Goal: Contribute content: Add original content to the website for others to see

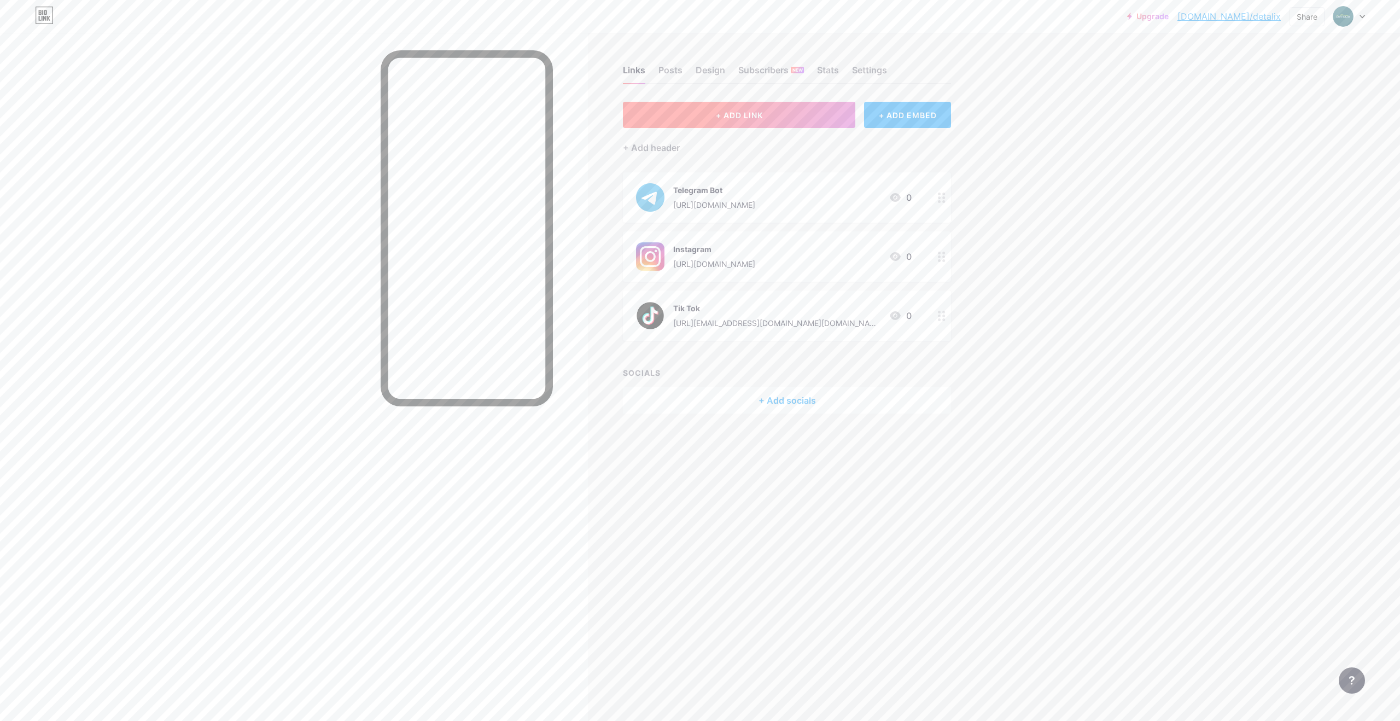
click at [698, 115] on button "+ ADD LINK" at bounding box center [739, 115] width 232 height 26
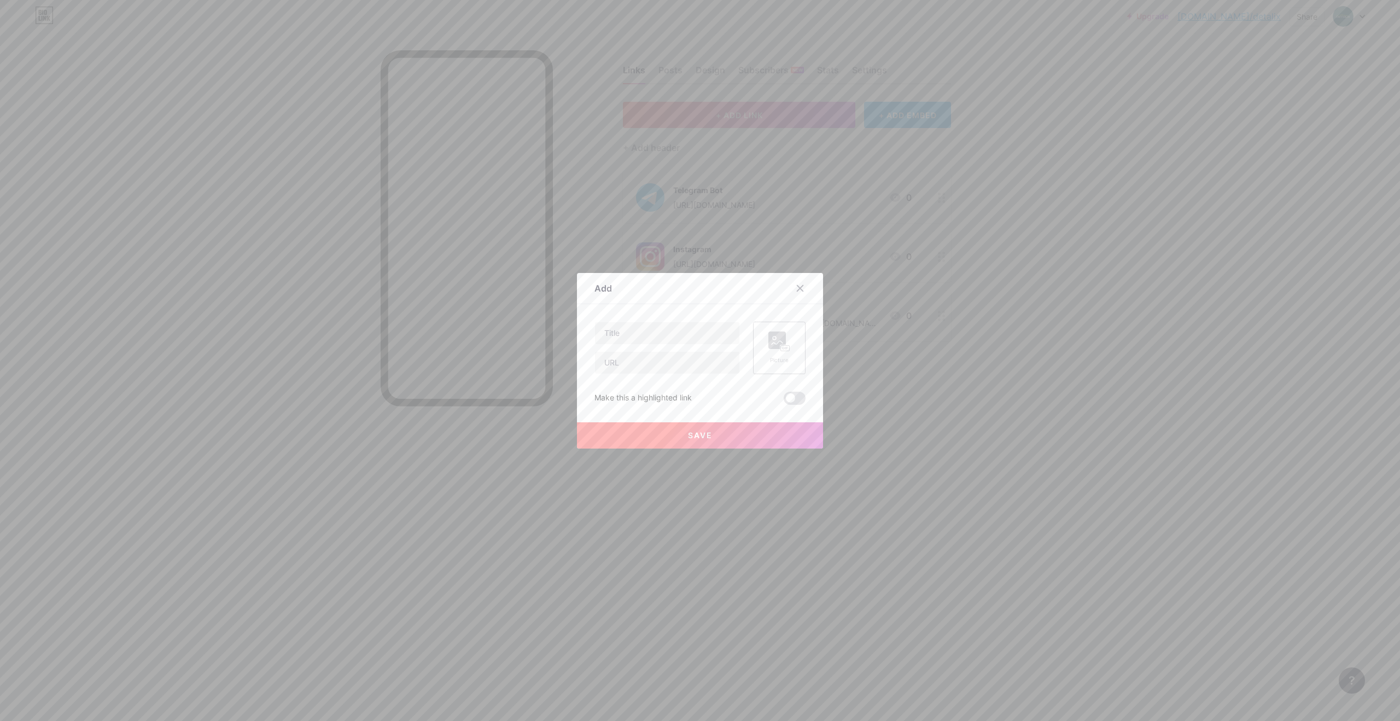
click at [794, 353] on div "Picture" at bounding box center [779, 348] width 53 height 53
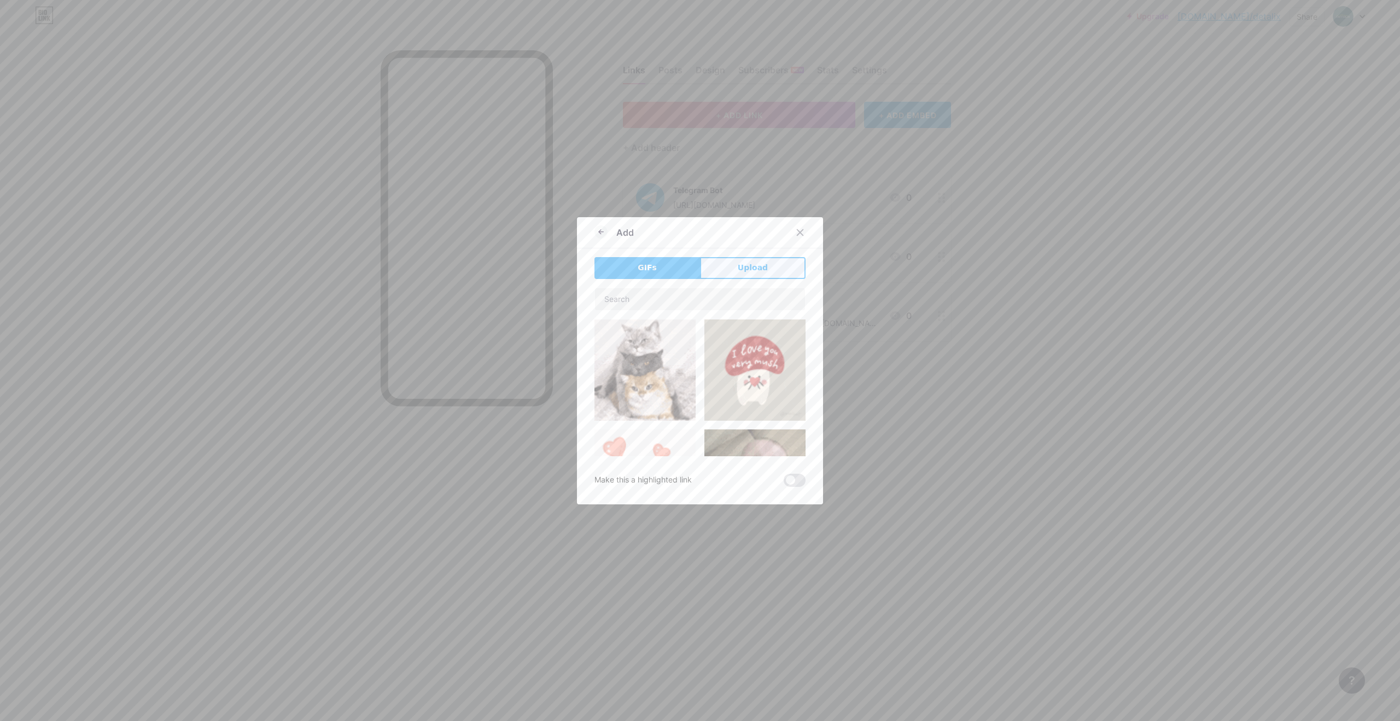
click at [755, 257] on button "Upload" at bounding box center [753, 268] width 106 height 22
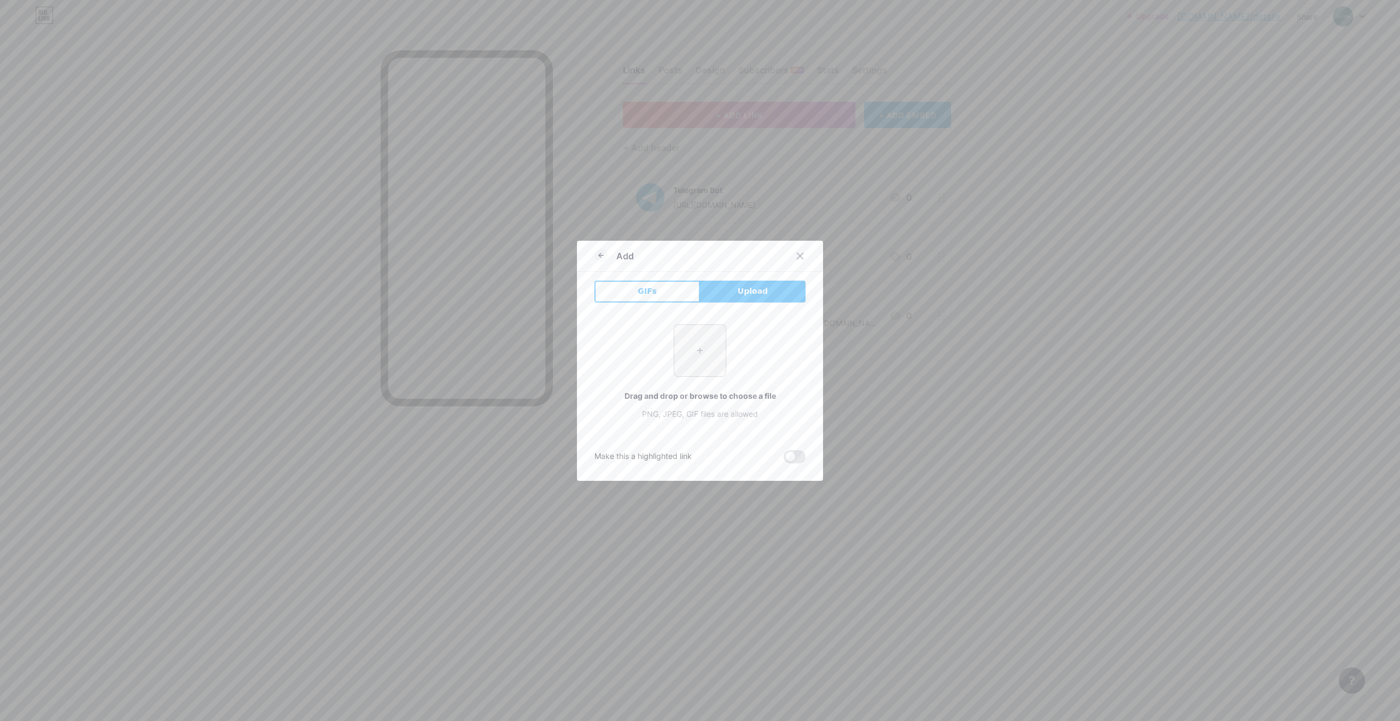
click at [701, 353] on input "file" at bounding box center [699, 350] width 51 height 51
type input "C:\fakepath\good.png"
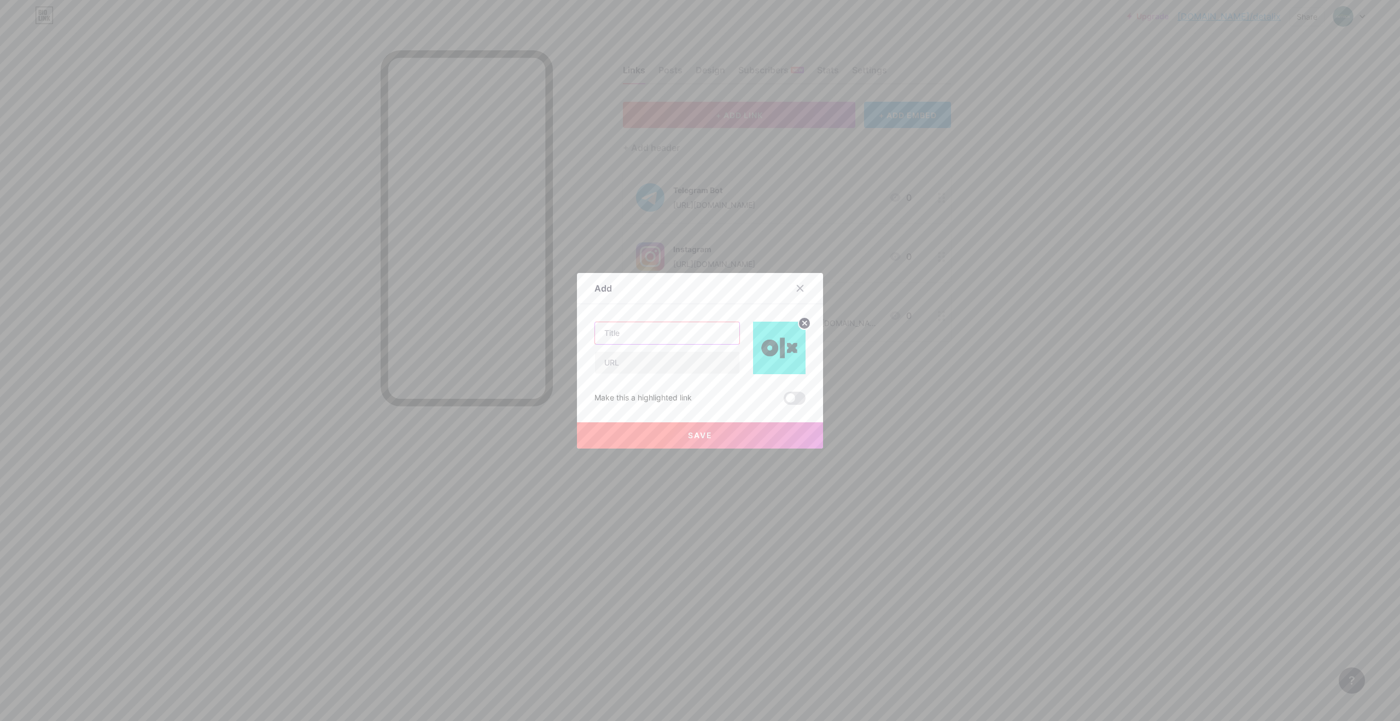
click at [668, 334] on input "text" at bounding box center [667, 333] width 144 height 22
type input "OLX"
click at [616, 358] on input "text" at bounding box center [667, 363] width 144 height 22
paste input "[URL][DOMAIN_NAME]"
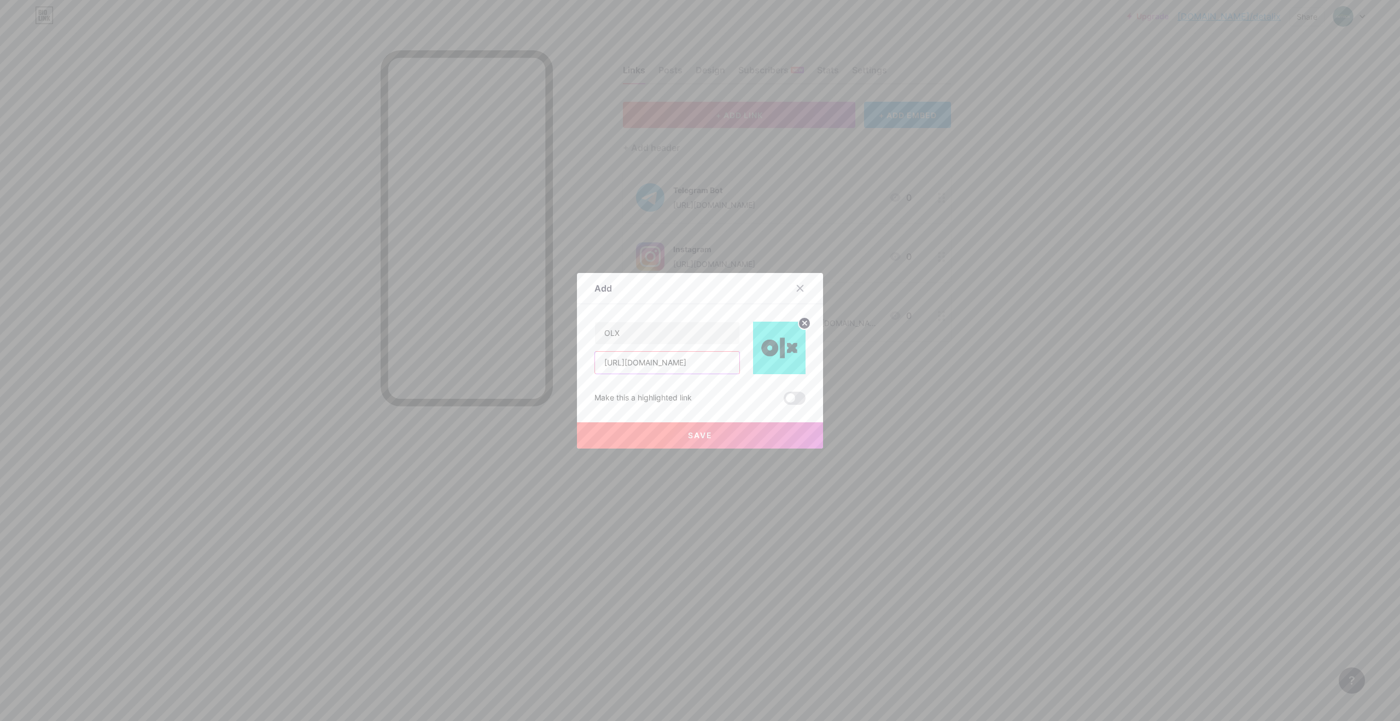
type input "[URL][DOMAIN_NAME]"
click at [724, 437] on button "Save" at bounding box center [700, 435] width 246 height 26
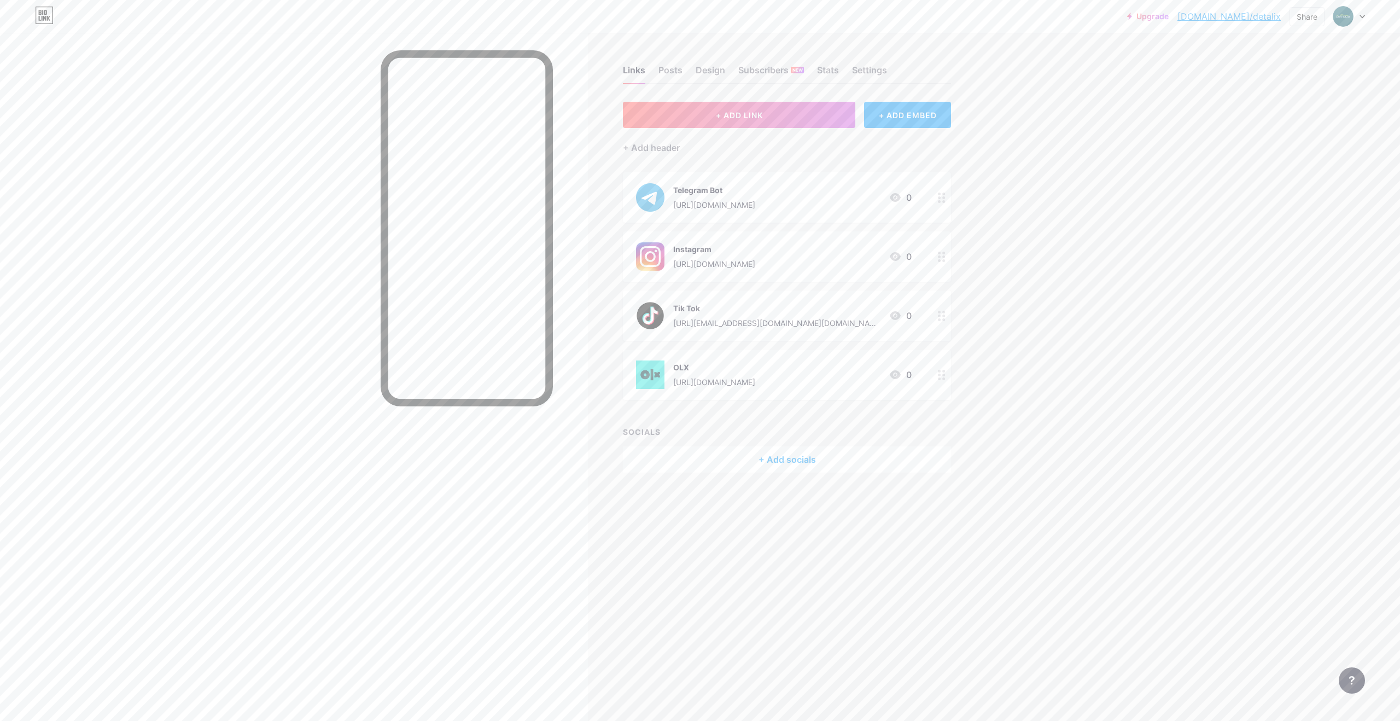
drag, startPoint x: 942, startPoint y: 194, endPoint x: 1168, endPoint y: 1, distance: 297.2
